Goal: Transaction & Acquisition: Book appointment/travel/reservation

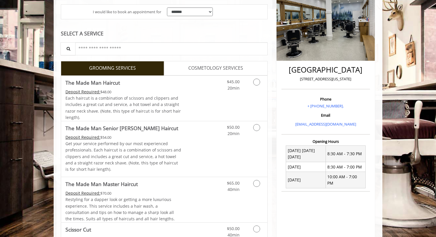
scroll to position [91, 0]
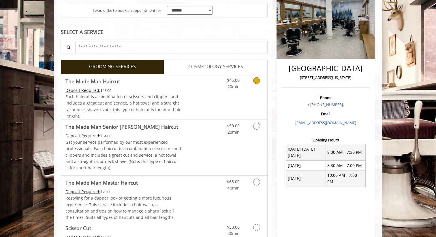
click at [259, 83] on icon "Grooming services" at bounding box center [256, 80] width 7 height 7
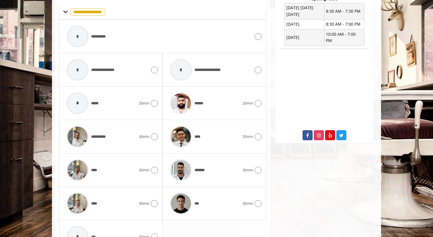
scroll to position [234, 0]
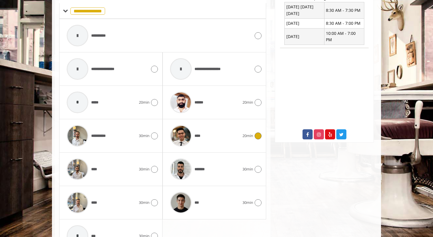
click at [257, 133] on icon at bounding box center [257, 136] width 7 height 7
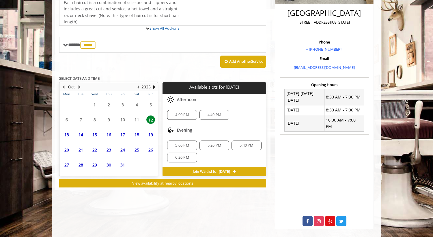
scroll to position [167, 0]
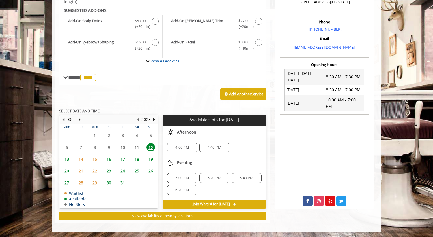
click at [66, 159] on span "13" at bounding box center [66, 159] width 9 height 8
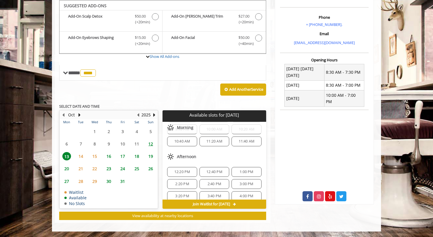
scroll to position [28, 0]
click at [246, 168] on span "1:00 PM" at bounding box center [246, 169] width 14 height 5
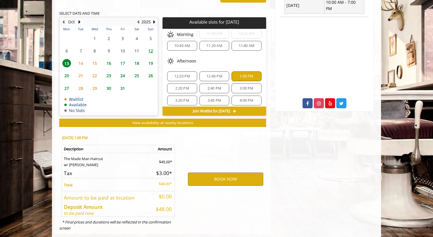
scroll to position [276, 0]
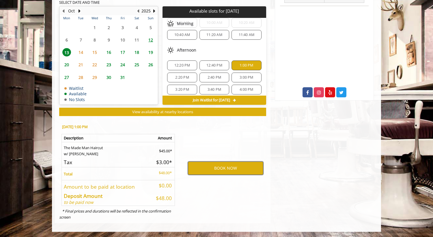
click at [231, 169] on button "BOOK NOW" at bounding box center [225, 168] width 75 height 13
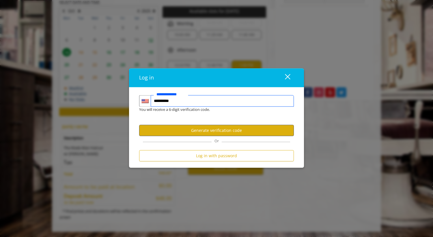
type input "**********"
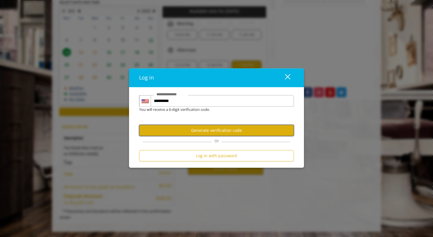
scroll to position [0, 0]
click at [204, 131] on button "Generate verification code" at bounding box center [216, 130] width 155 height 11
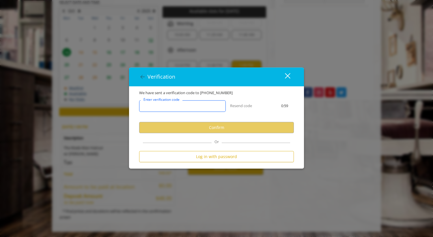
click at [199, 103] on input "Enter verification code" at bounding box center [182, 106] width 87 height 12
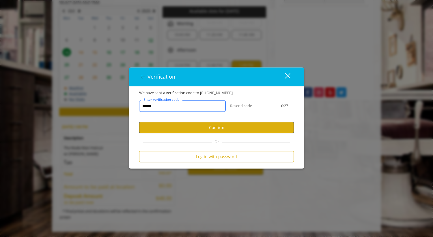
type input "******"
click at [237, 127] on button "Confirm" at bounding box center [216, 127] width 155 height 11
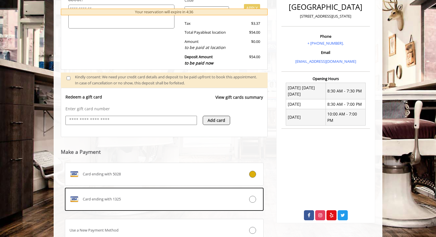
scroll to position [163, 0]
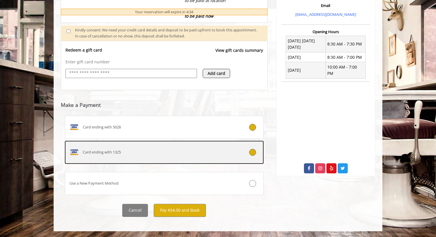
click at [141, 151] on div "Card ending with 1325" at bounding box center [147, 152] width 165 height 9
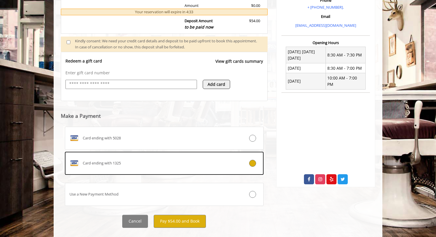
scroll to position [200, 0]
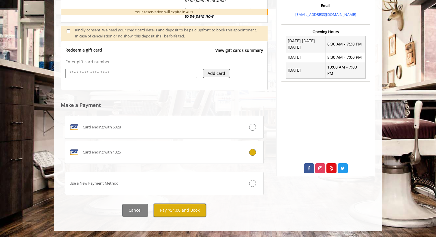
click at [167, 213] on button "Pay $54.00 and Book" at bounding box center [180, 210] width 52 height 13
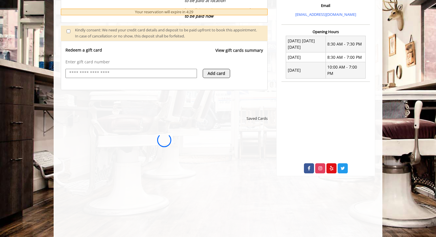
scroll to position [0, 0]
